Goal: Information Seeking & Learning: Find specific fact

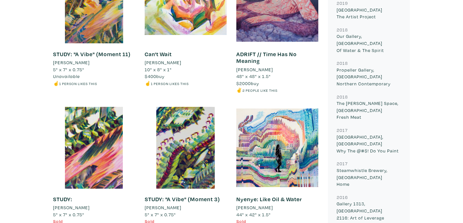
click at [277, 142] on div at bounding box center [277, 148] width 82 height 82
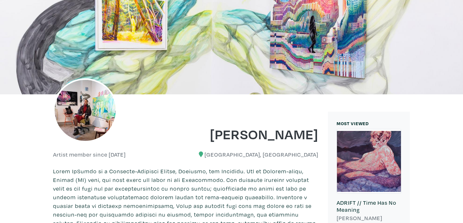
scroll to position [138, 0]
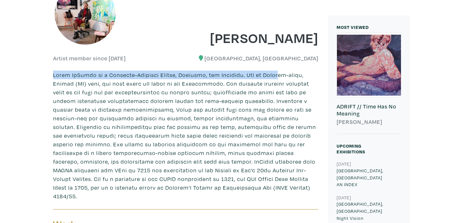
drag, startPoint x: 53, startPoint y: 75, endPoint x: 275, endPoint y: 74, distance: 222.1
click at [275, 74] on p at bounding box center [185, 136] width 265 height 130
click at [299, 76] on p at bounding box center [185, 136] width 265 height 130
copy p "[PERSON_NAME] is a [DEMOGRAPHIC_DATA] Artist, Muralist, and Designer. She is [G…"
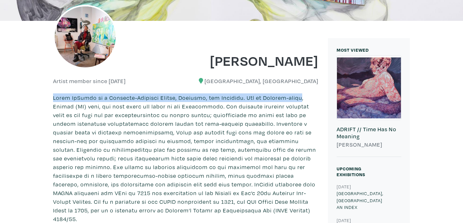
scroll to position [89, 0]
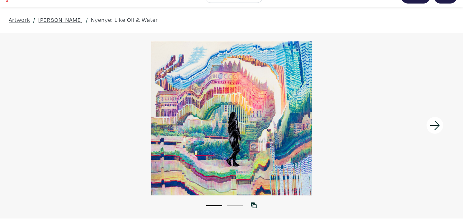
scroll to position [14, 0]
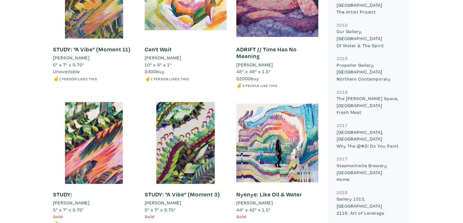
scroll to position [536, 0]
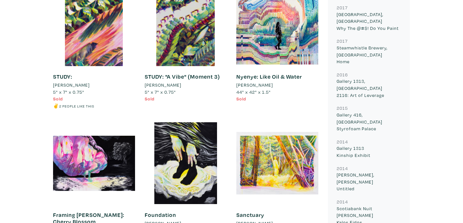
click at [268, 40] on div at bounding box center [277, 25] width 82 height 82
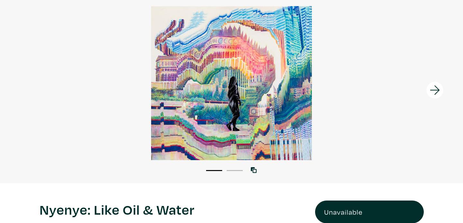
scroll to position [67, 0]
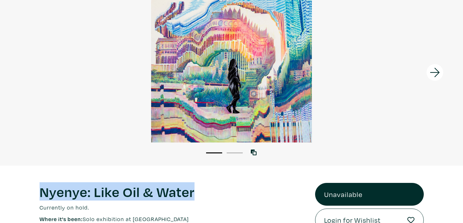
drag, startPoint x: 194, startPoint y: 193, endPoint x: 22, endPoint y: 183, distance: 172.3
copy h1 "Nyenye: Like Oil & Water"
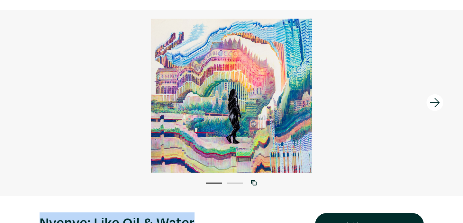
scroll to position [25, 0]
